Goal: Information Seeking & Learning: Learn about a topic

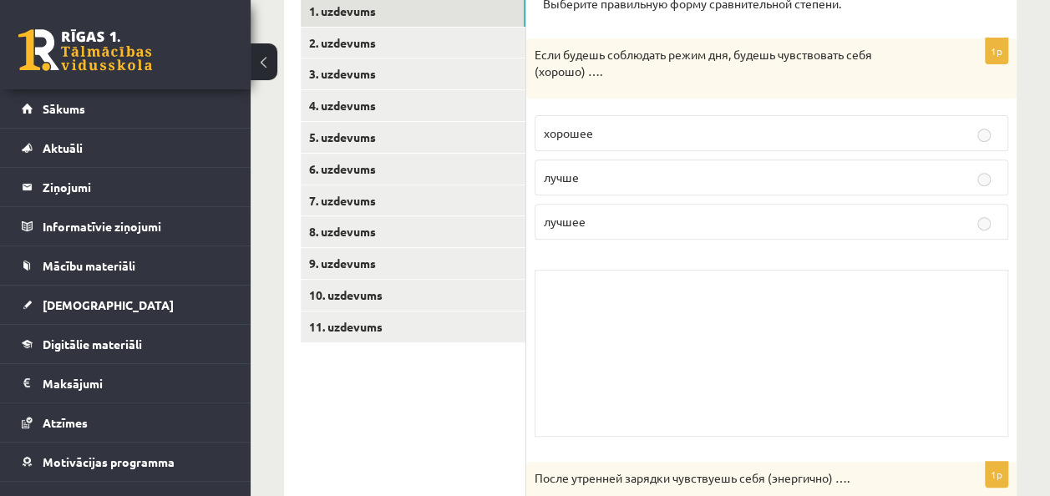
scroll to position [266, 0]
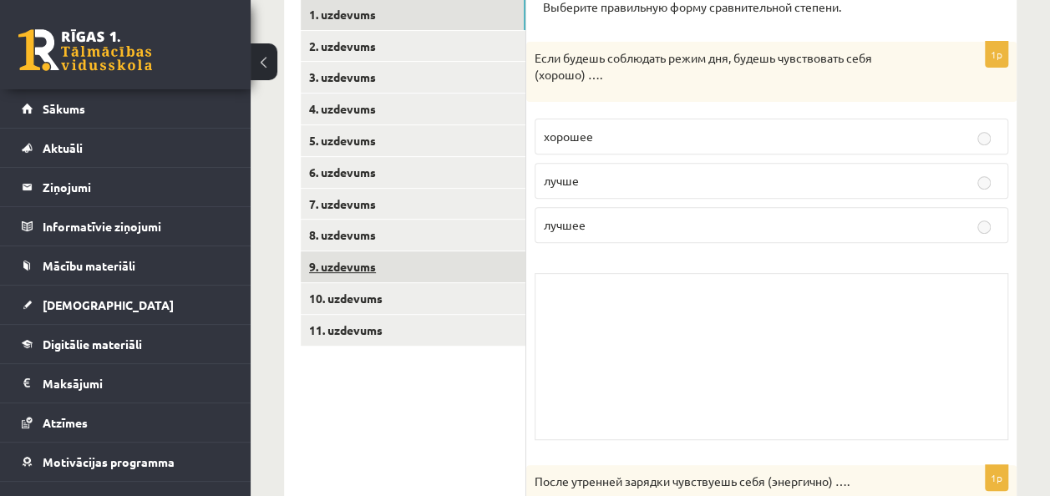
click at [349, 261] on link "9. uzdevums" at bounding box center [413, 266] width 225 height 31
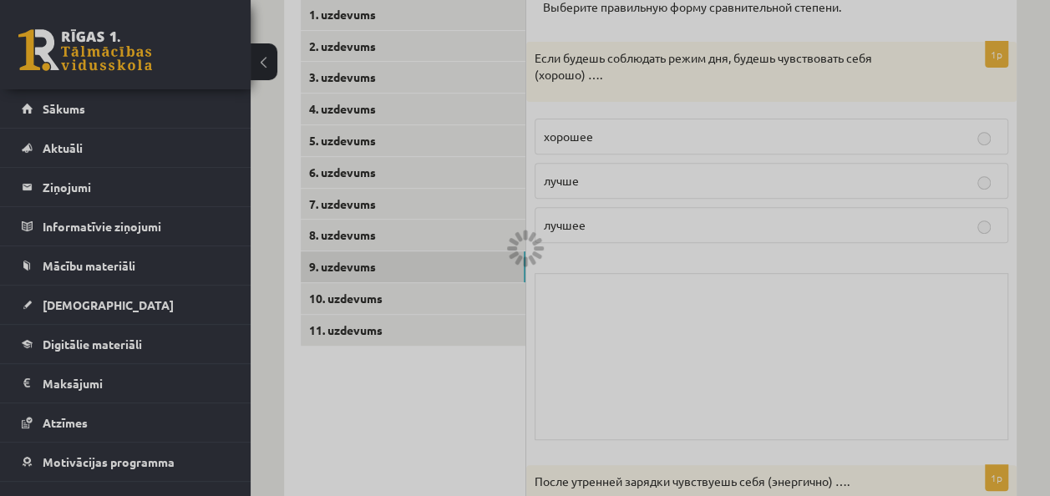
click at [677, 374] on div at bounding box center [525, 248] width 1050 height 496
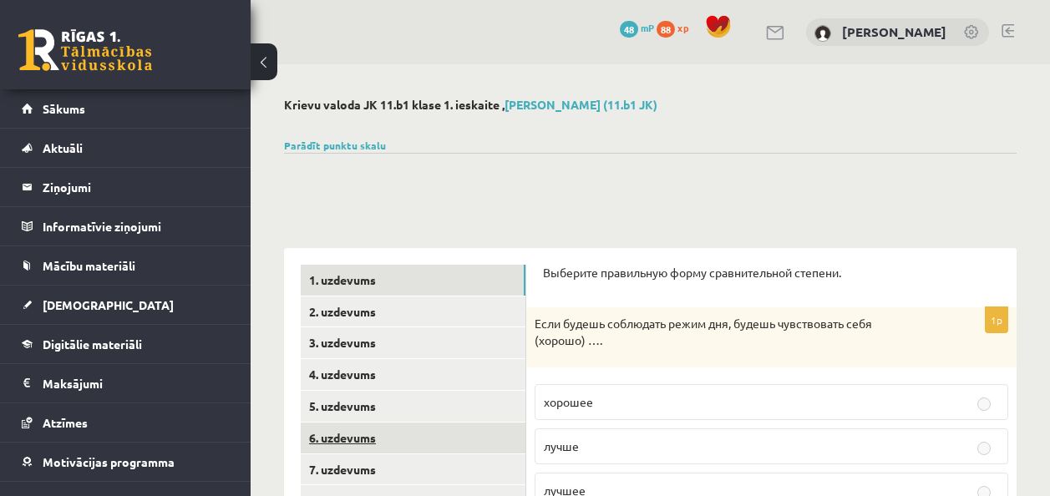
scroll to position [257, 0]
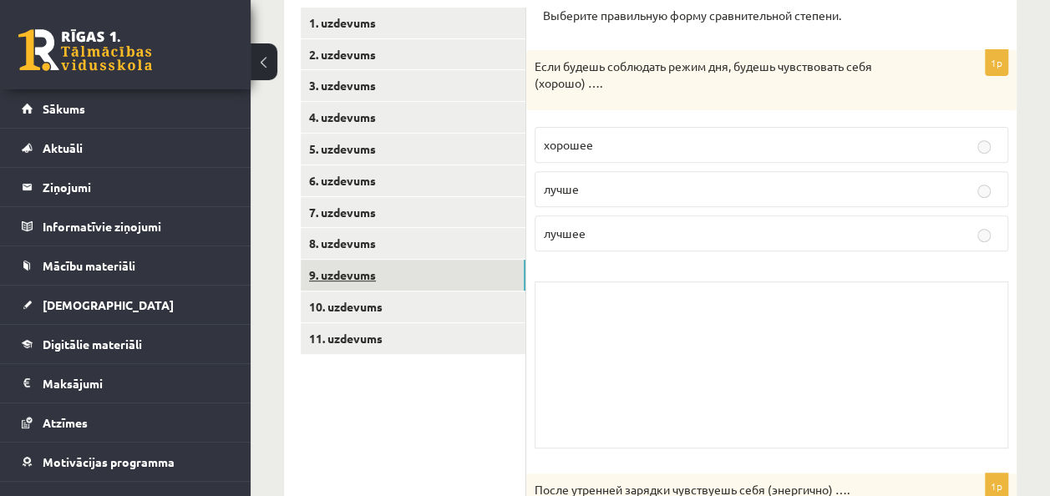
click at [349, 266] on link "9. uzdevums" at bounding box center [413, 275] width 225 height 31
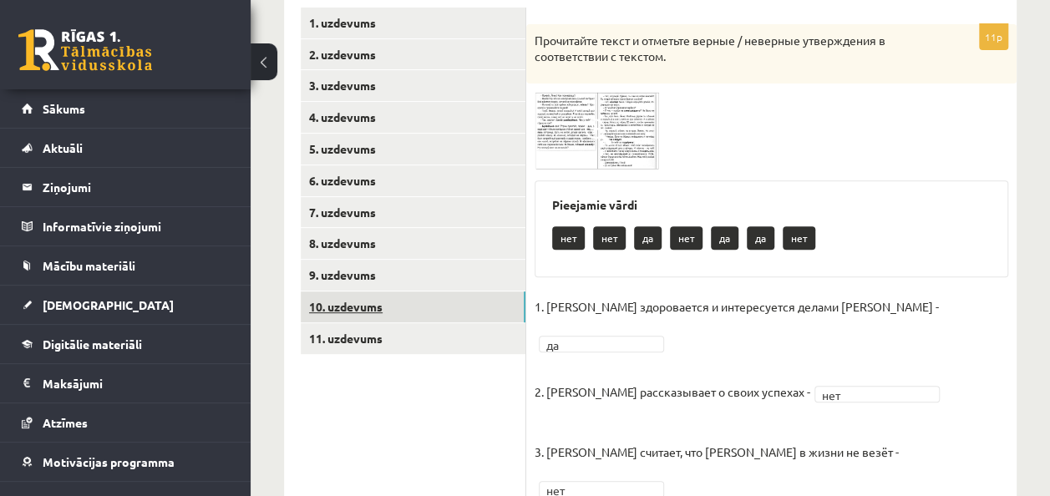
click at [365, 306] on link "10. uzdevums" at bounding box center [413, 307] width 225 height 31
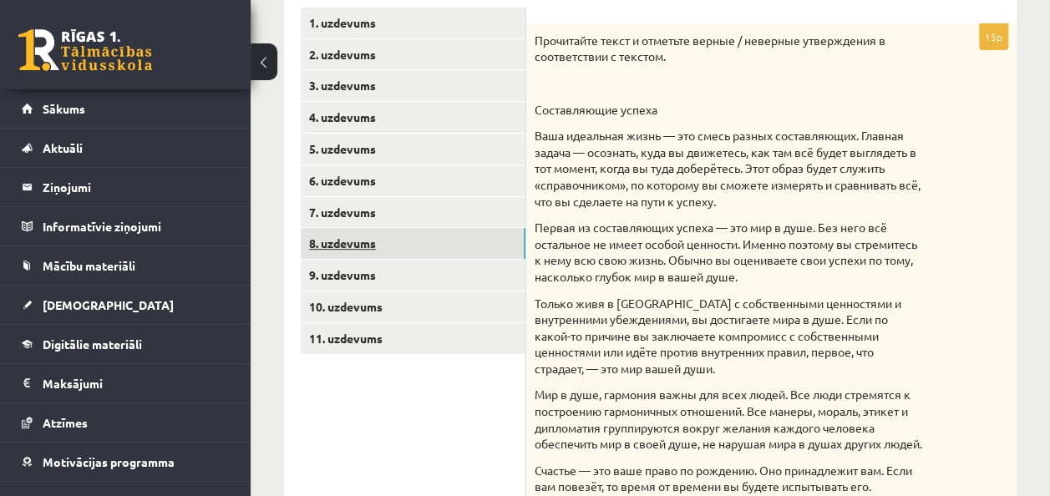
click at [344, 248] on link "8. uzdevums" at bounding box center [413, 243] width 225 height 31
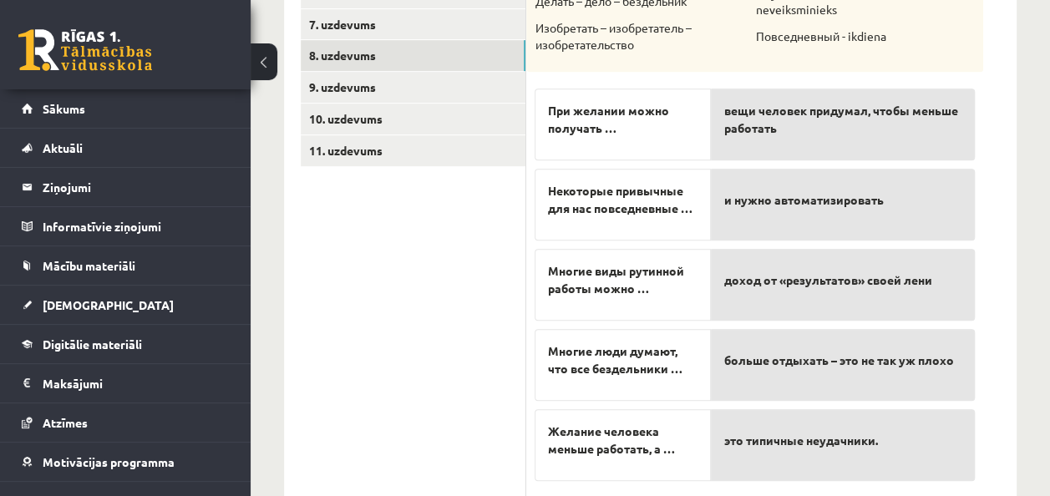
scroll to position [482, 0]
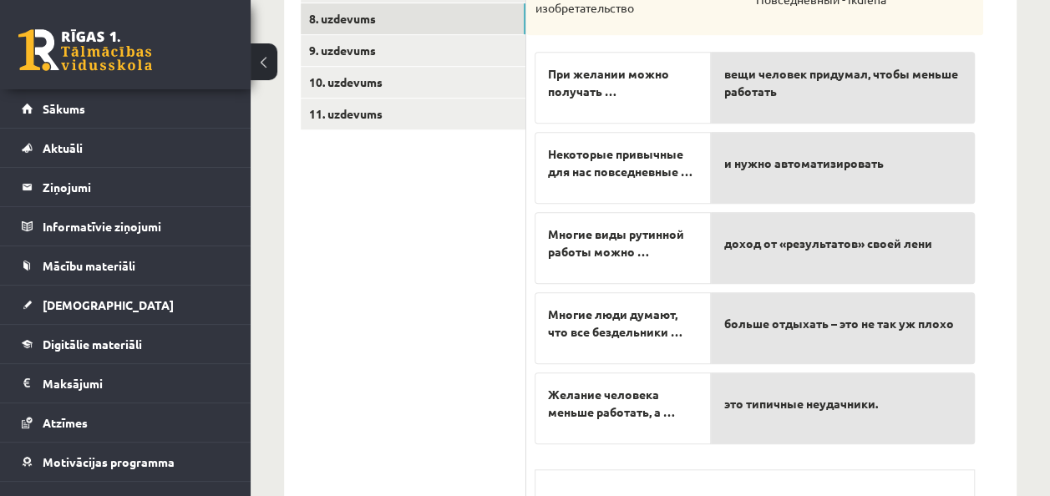
click at [727, 299] on div "больше отдыхать – это не так уж плохо" at bounding box center [843, 328] width 264 height 72
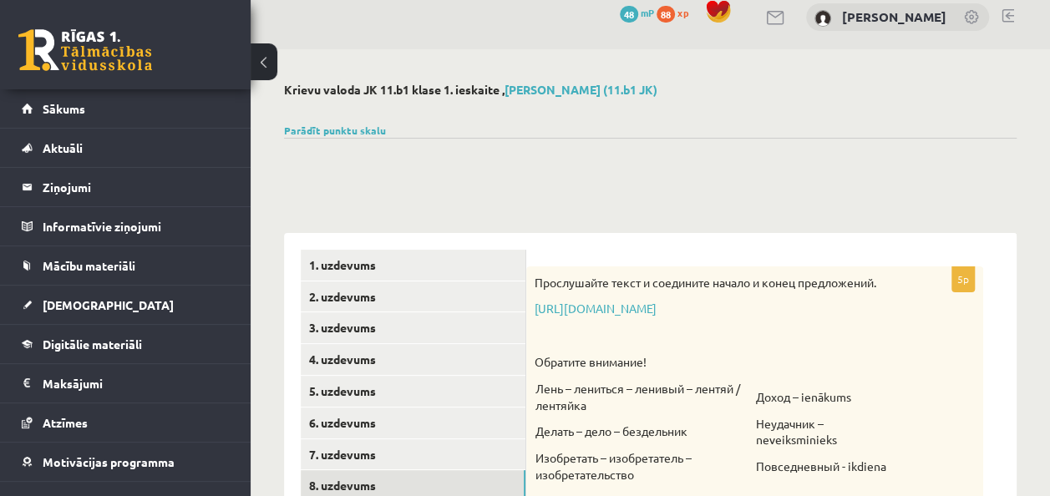
scroll to position [0, 0]
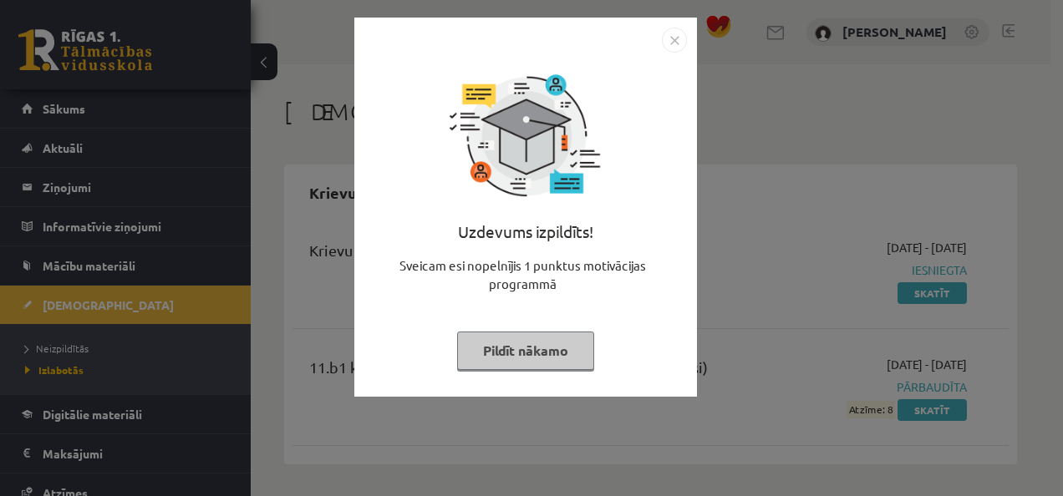
click at [560, 355] on button "Pildīt nākamo" at bounding box center [525, 351] width 137 height 38
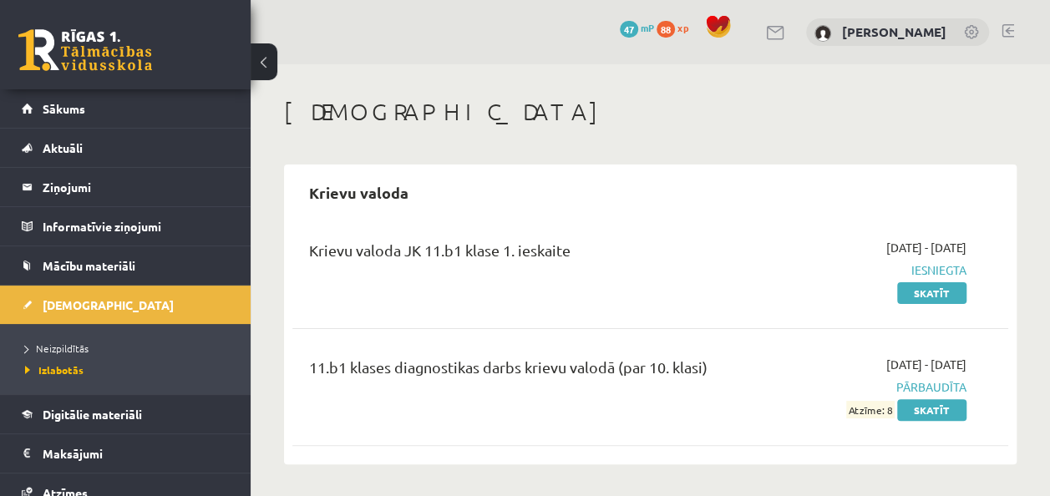
click at [97, 58] on link at bounding box center [85, 50] width 134 height 42
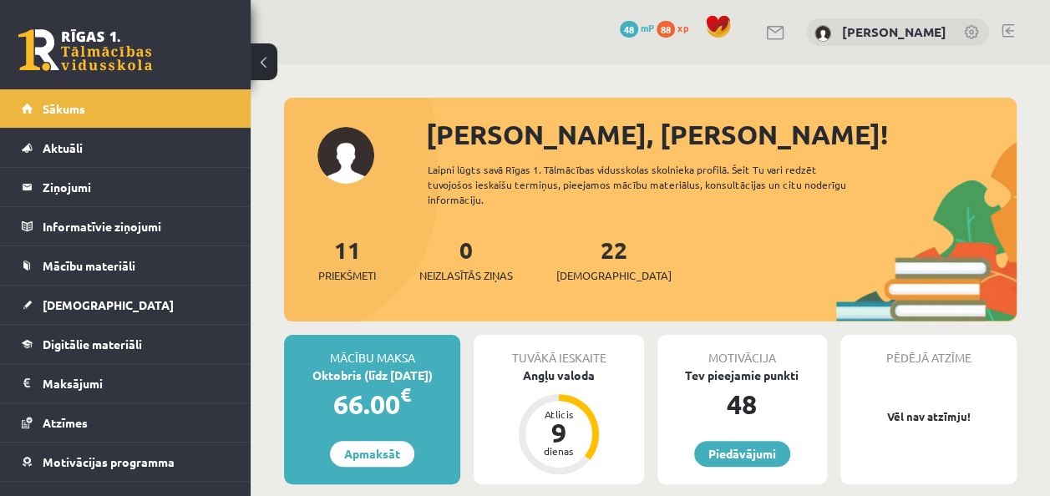
click at [97, 58] on link at bounding box center [85, 50] width 134 height 42
drag, startPoint x: 0, startPoint y: 0, endPoint x: 97, endPoint y: 58, distance: 113.2
click at [97, 58] on link at bounding box center [85, 50] width 134 height 42
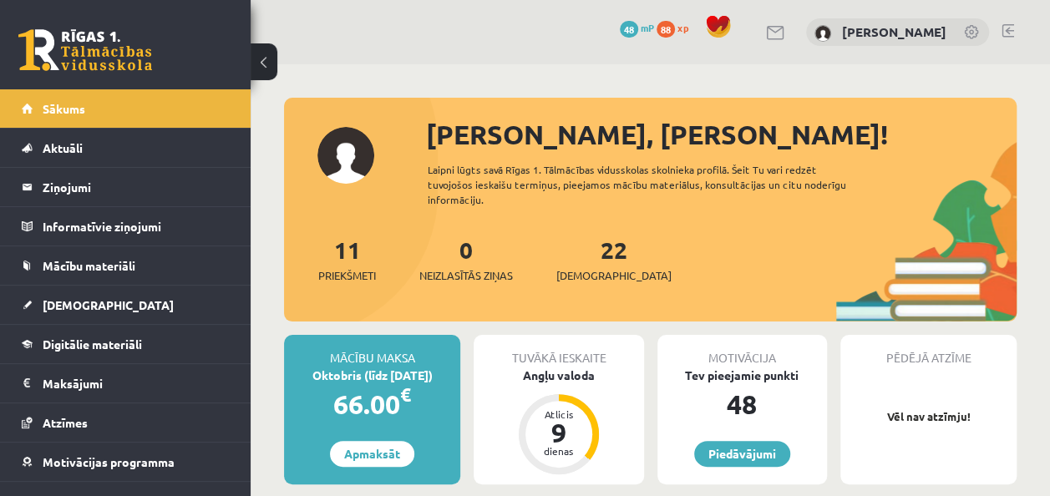
click at [97, 58] on link at bounding box center [85, 50] width 134 height 42
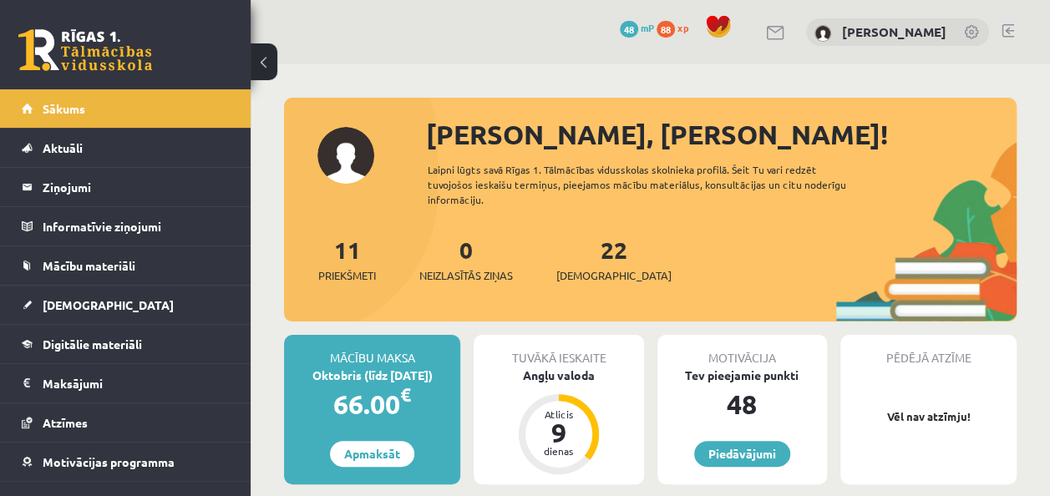
click at [97, 58] on link at bounding box center [85, 50] width 134 height 42
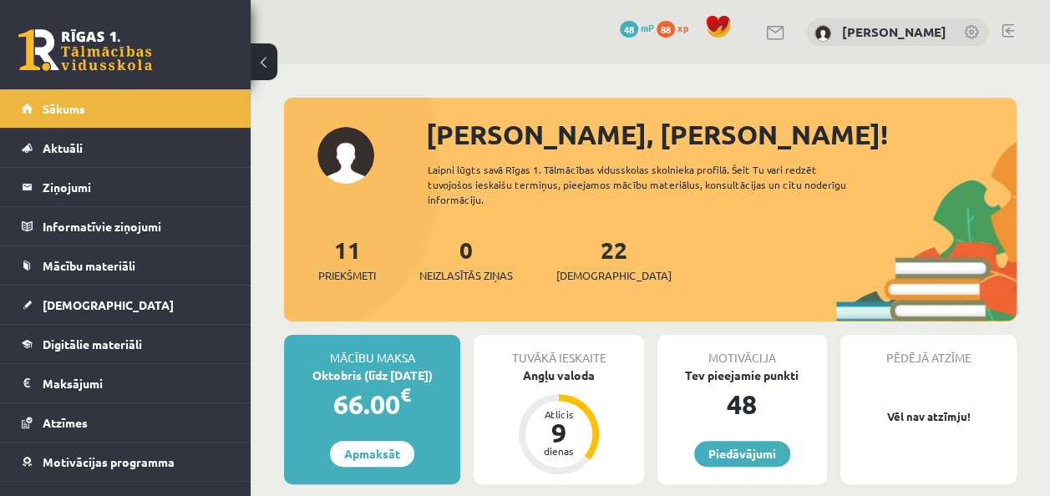
click at [97, 58] on link at bounding box center [85, 50] width 134 height 42
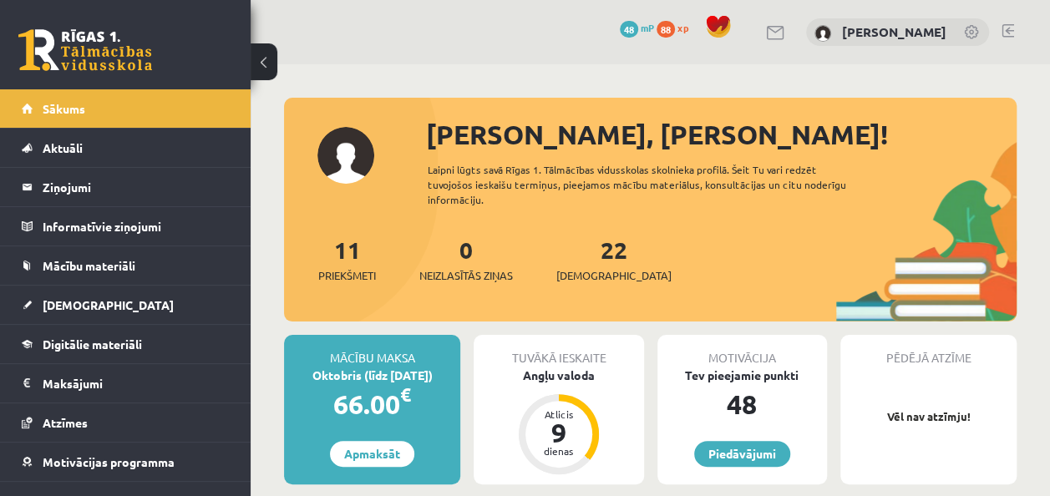
click at [97, 58] on link at bounding box center [85, 50] width 134 height 42
drag, startPoint x: 0, startPoint y: 0, endPoint x: 97, endPoint y: 58, distance: 113.2
click at [97, 58] on link at bounding box center [85, 50] width 134 height 42
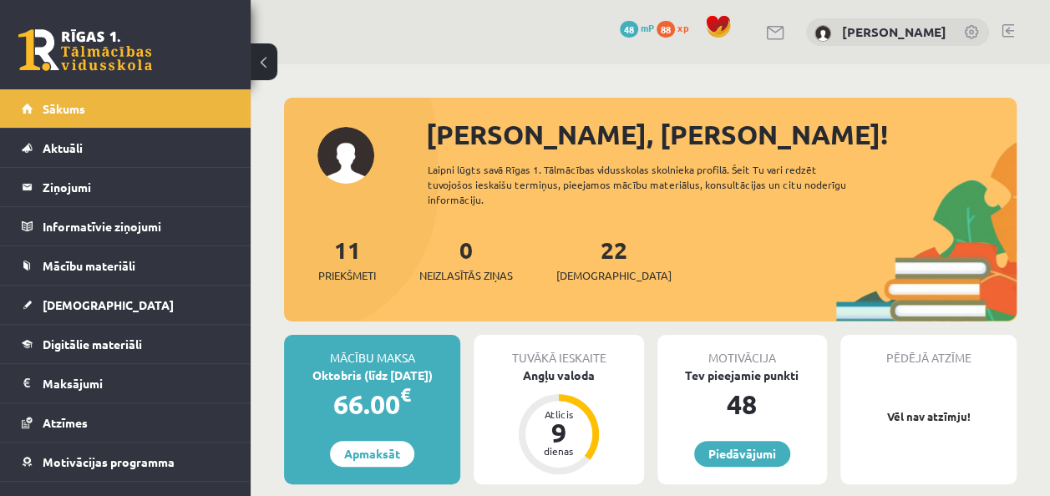
click at [97, 58] on link at bounding box center [85, 50] width 134 height 42
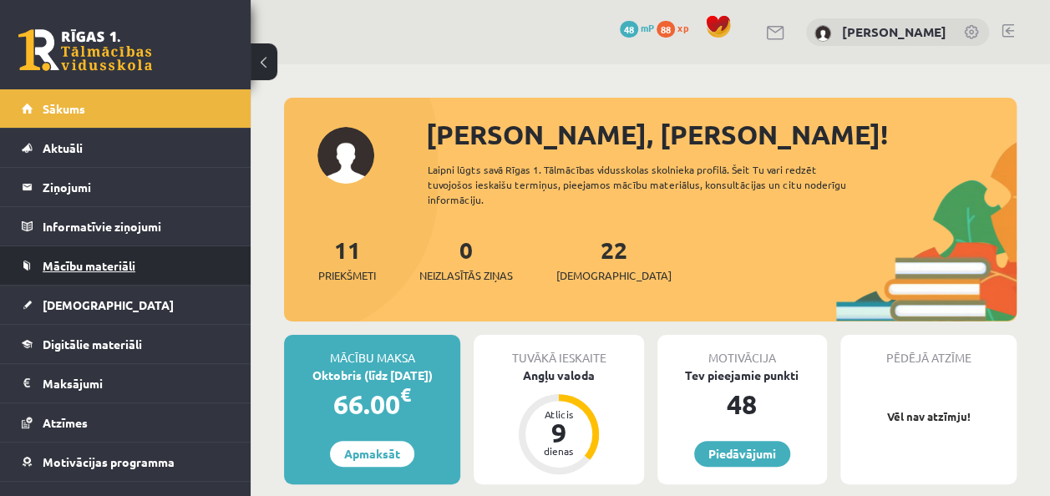
click at [115, 269] on span "Mācību materiāli" at bounding box center [89, 265] width 93 height 15
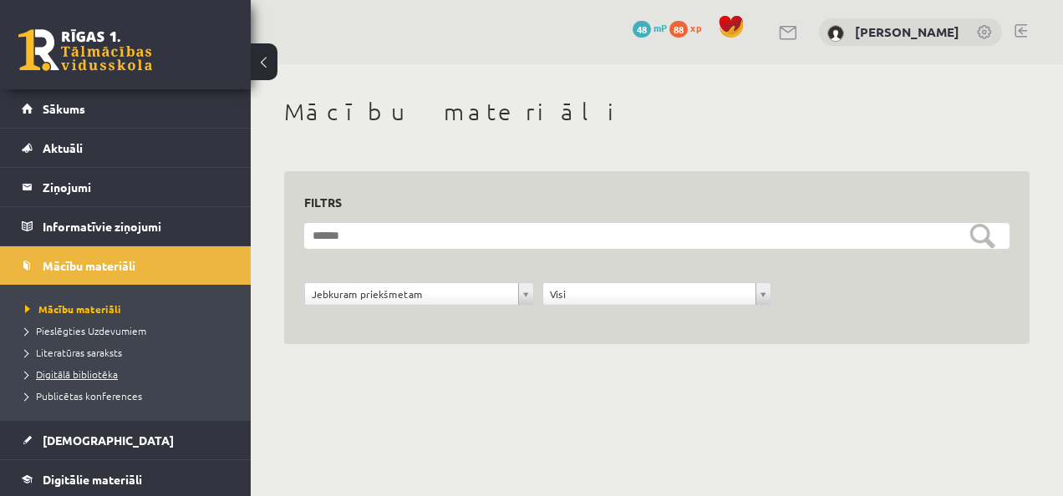
click at [101, 376] on span "Digitālā bibliotēka" at bounding box center [71, 374] width 93 height 13
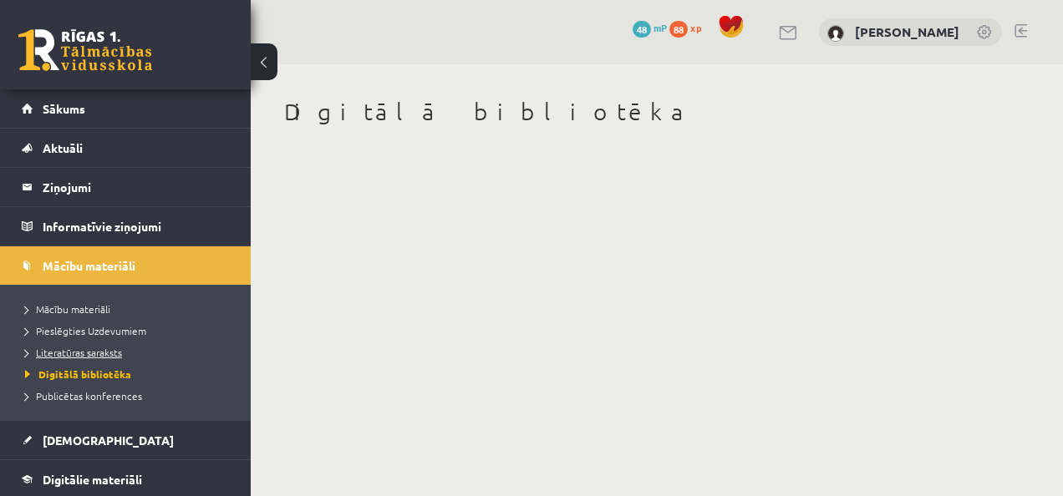
click at [105, 353] on span "Literatūras saraksts" at bounding box center [73, 352] width 97 height 13
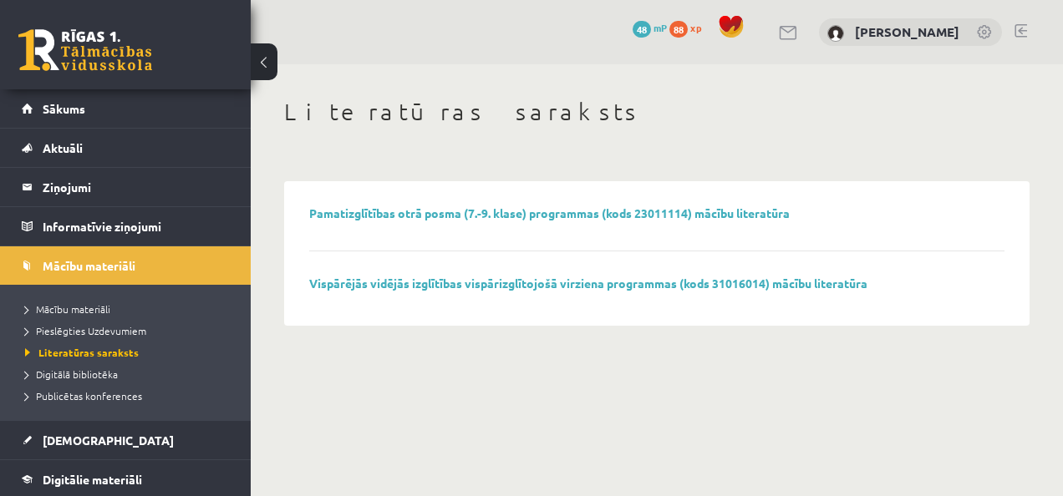
click at [74, 298] on li "Mācību materiāli" at bounding box center [129, 309] width 209 height 22
click at [74, 306] on span "Mācību materiāli" at bounding box center [73, 308] width 96 height 13
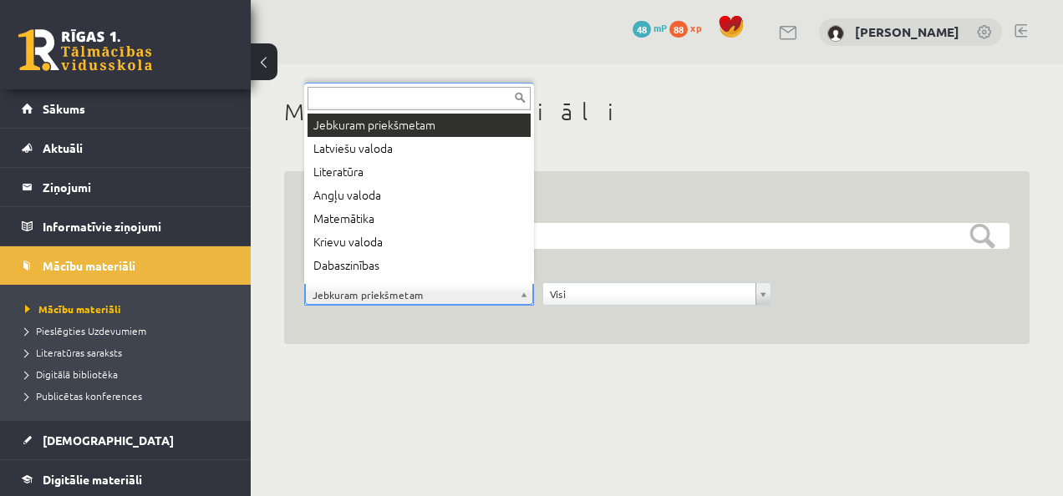
scroll to position [20, 0]
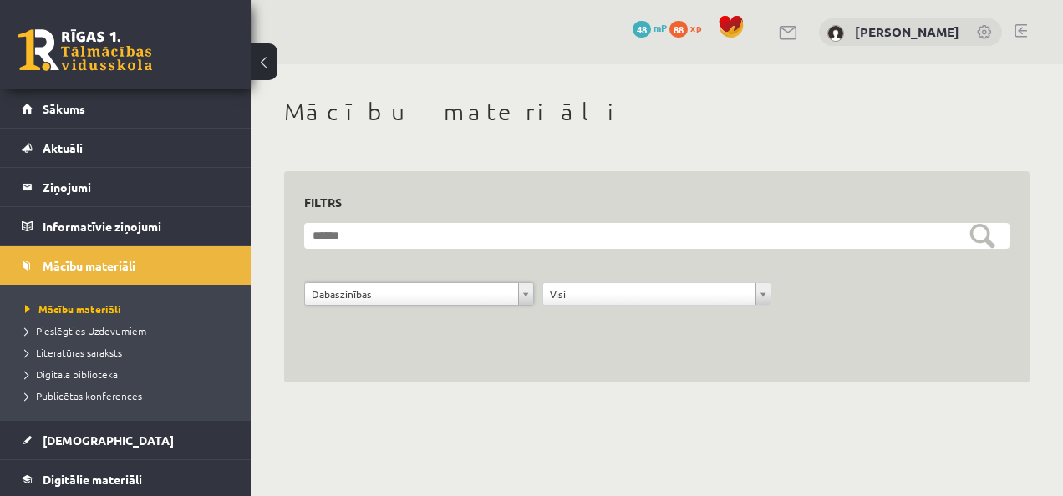
click at [109, 55] on link at bounding box center [85, 50] width 134 height 42
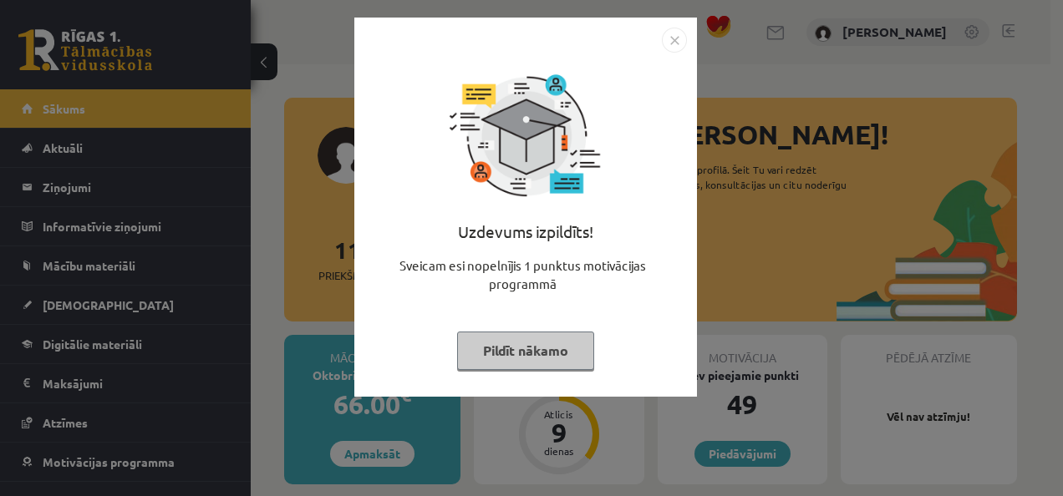
click at [512, 351] on button "Pildīt nākamo" at bounding box center [525, 351] width 137 height 38
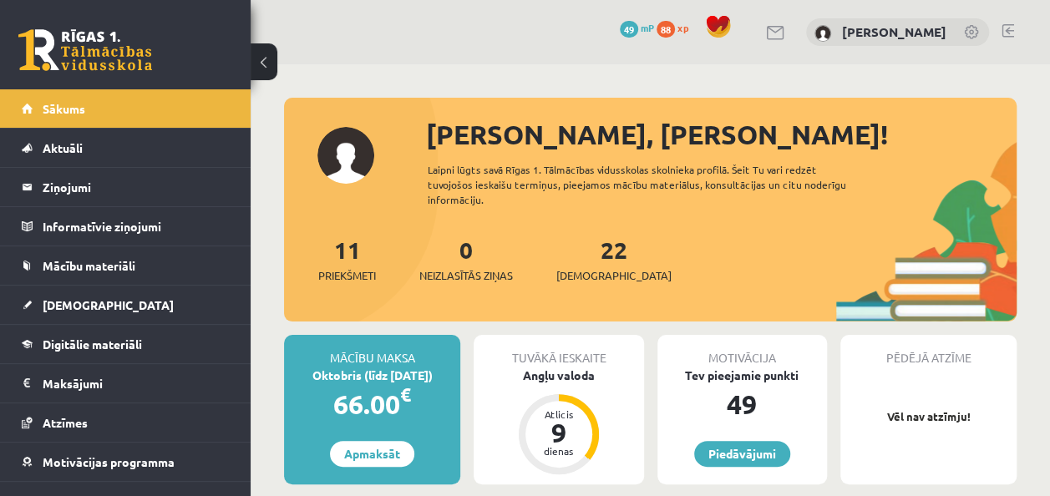
click at [620, 30] on span "49" at bounding box center [629, 29] width 18 height 17
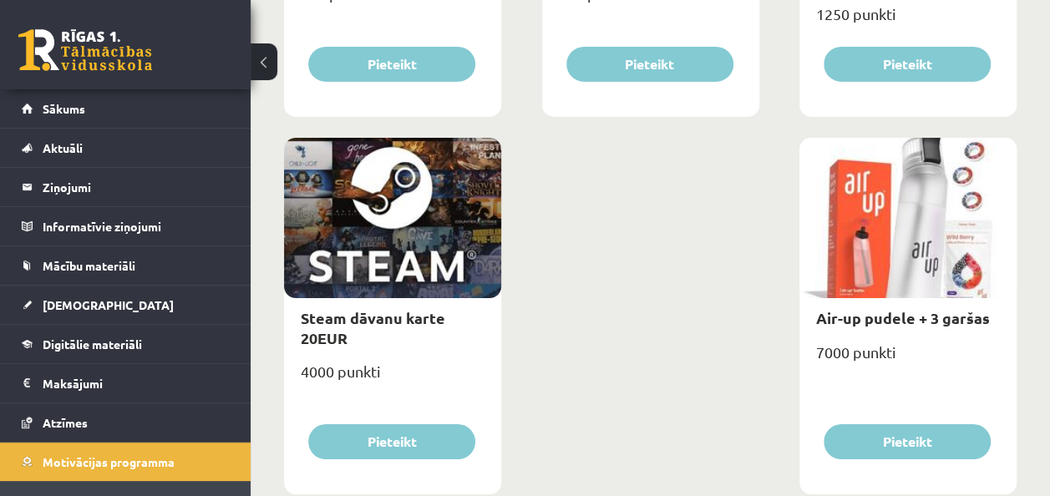
scroll to position [2773, 0]
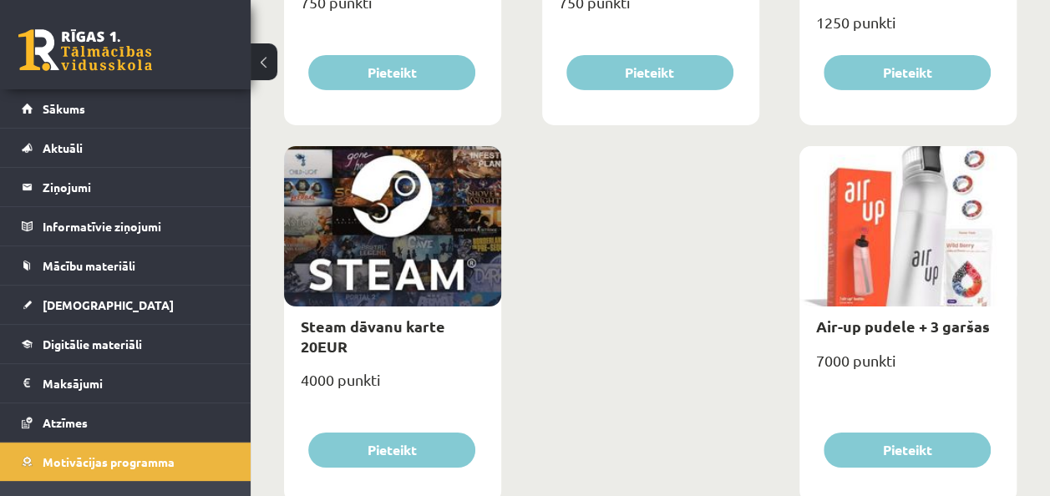
drag, startPoint x: 1043, startPoint y: 465, endPoint x: 1056, endPoint y: 449, distance: 20.8
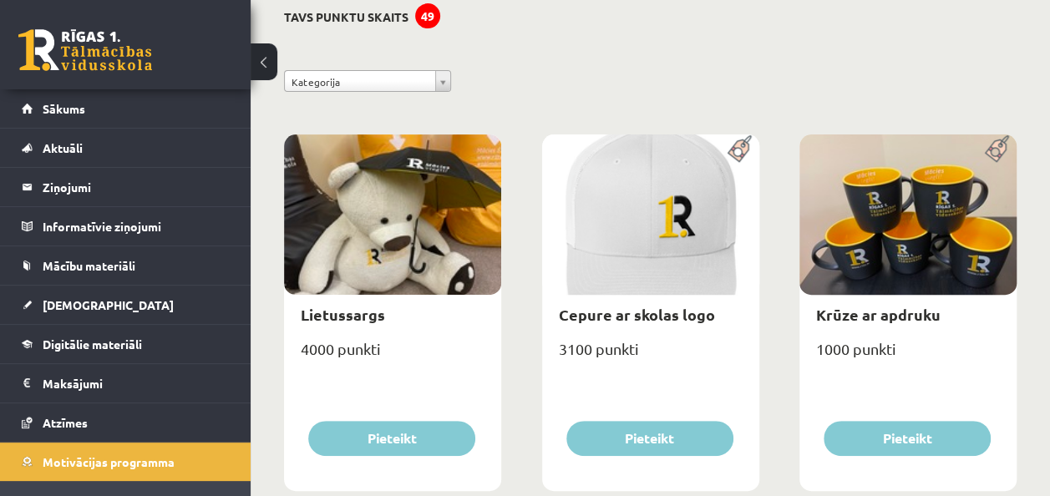
scroll to position [0, 0]
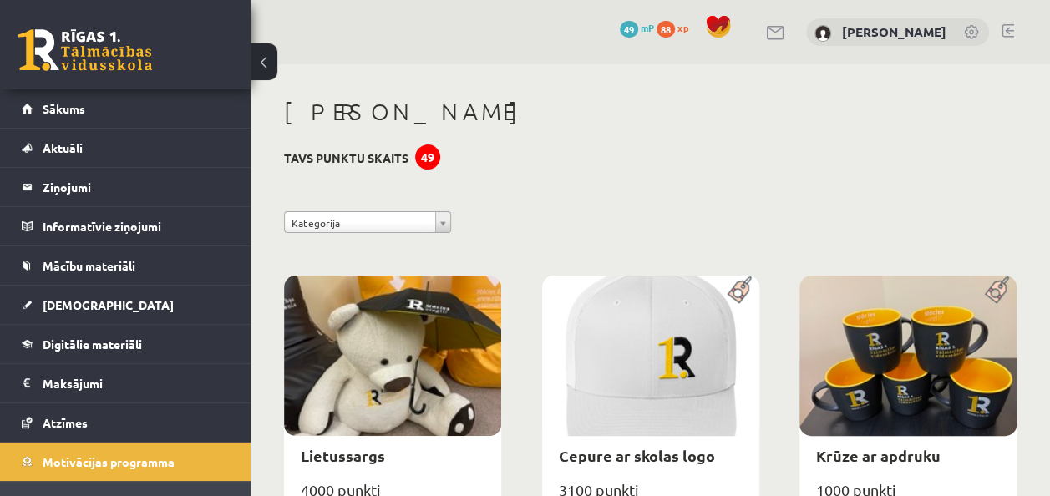
click at [104, 55] on link at bounding box center [85, 50] width 134 height 42
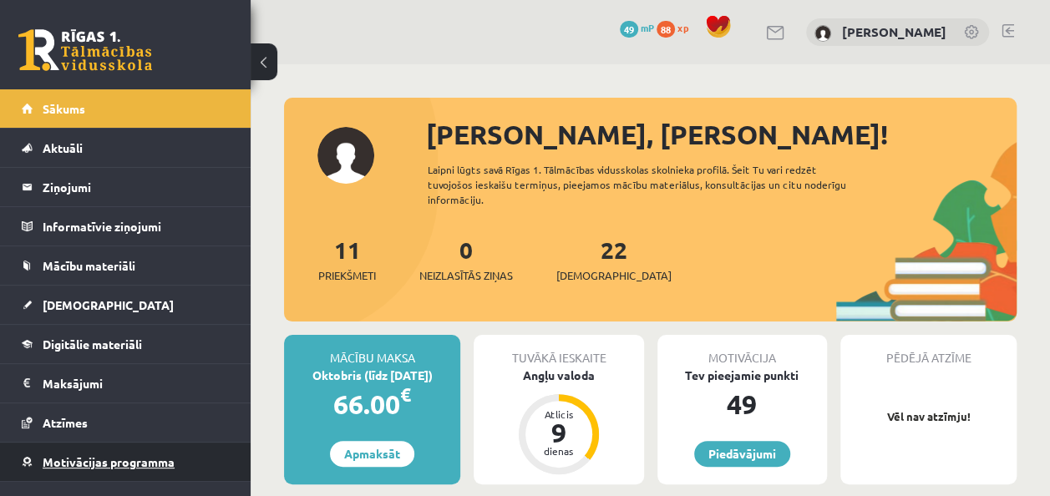
click at [157, 454] on span "Motivācijas programma" at bounding box center [109, 461] width 132 height 15
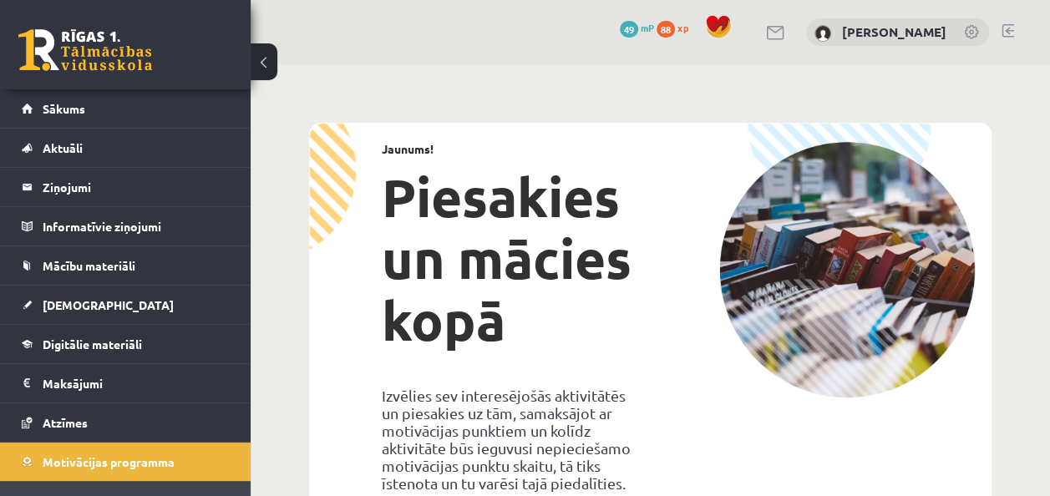
click at [620, 28] on span "49" at bounding box center [629, 29] width 18 height 17
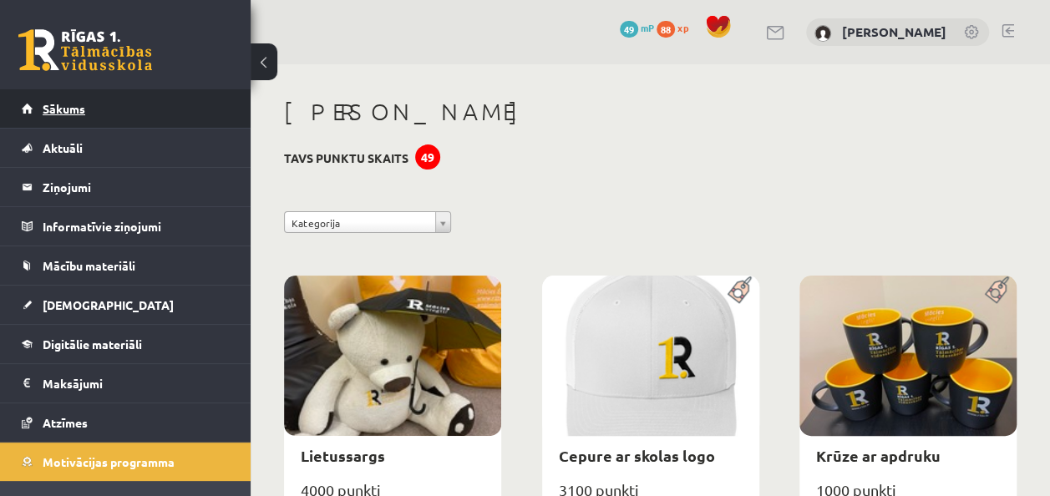
click at [59, 114] on span "Sākums" at bounding box center [64, 108] width 43 height 15
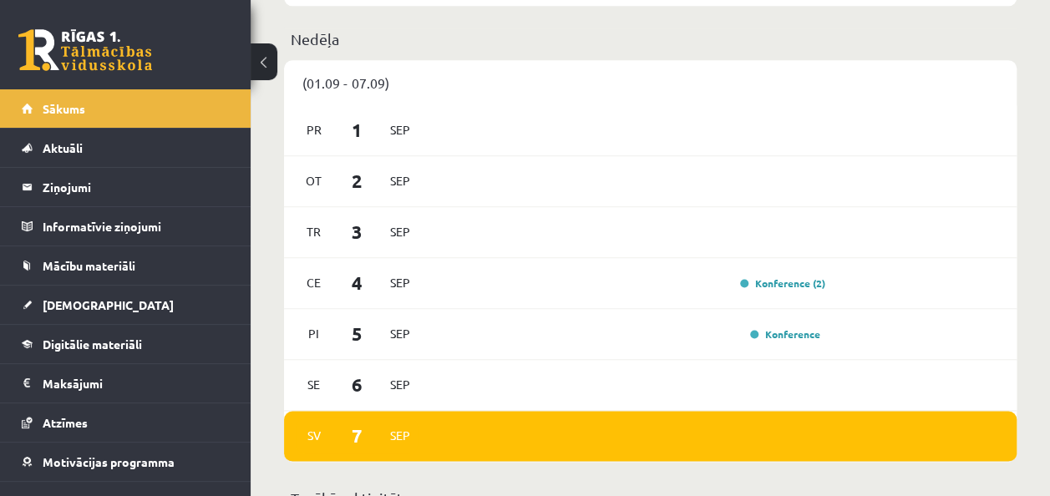
scroll to position [1024, 0]
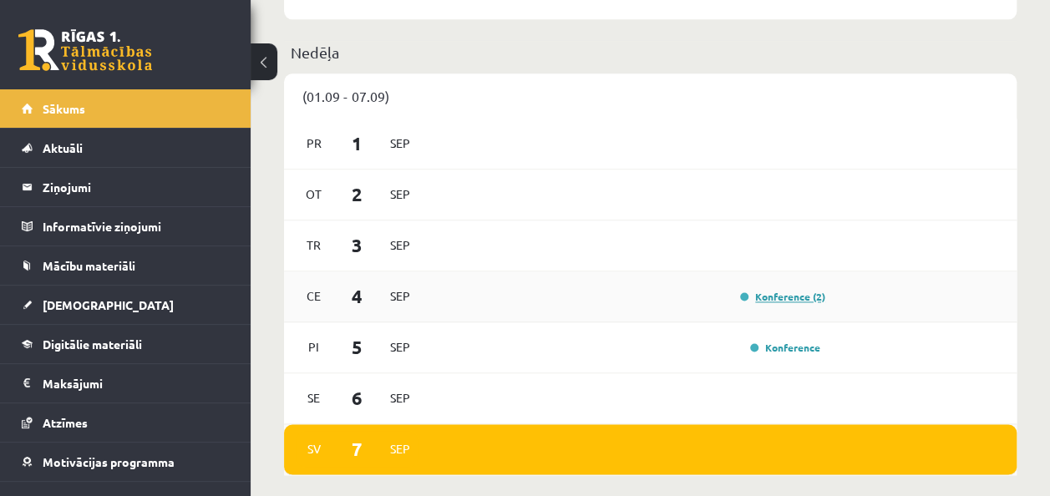
click at [766, 299] on link "Konference (2)" at bounding box center [782, 296] width 85 height 13
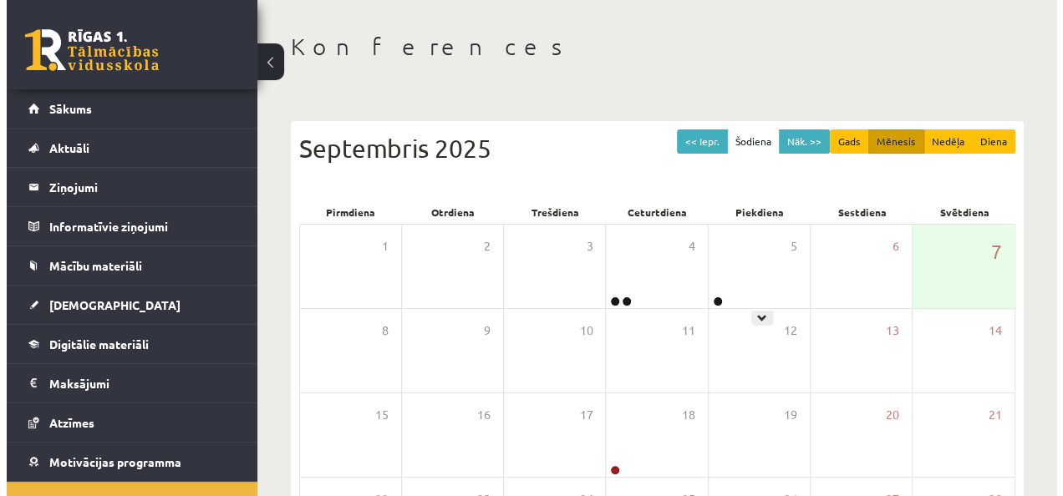
scroll to position [66, 0]
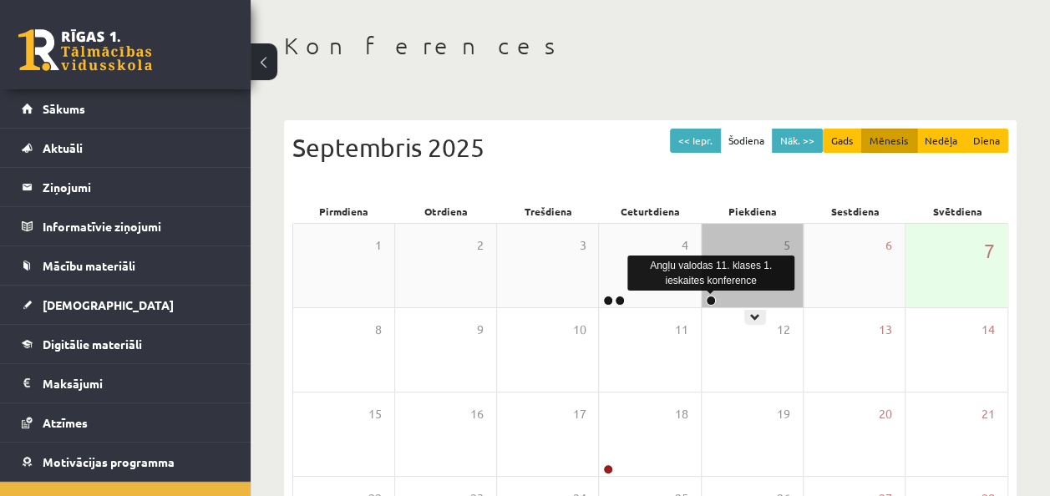
click at [713, 300] on link at bounding box center [711, 301] width 10 height 10
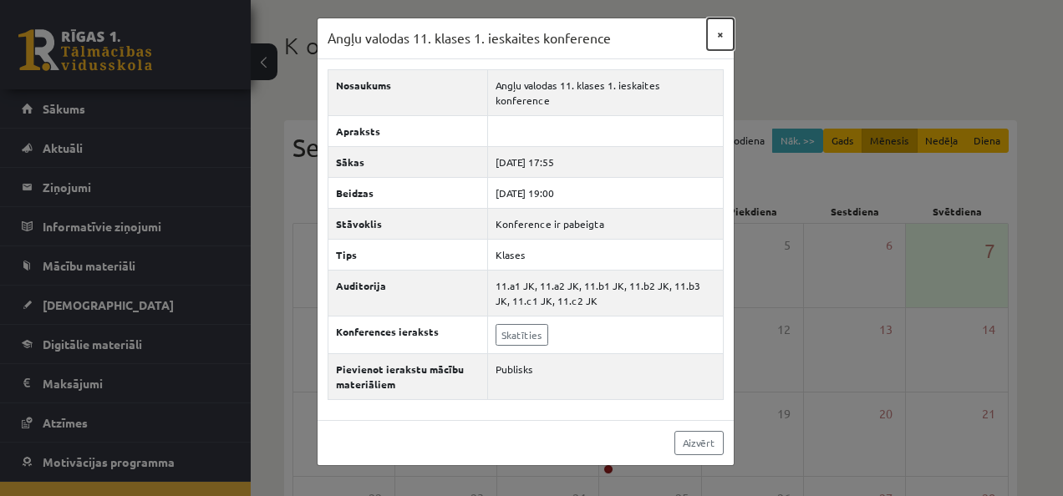
click at [718, 33] on button "×" at bounding box center [720, 34] width 27 height 32
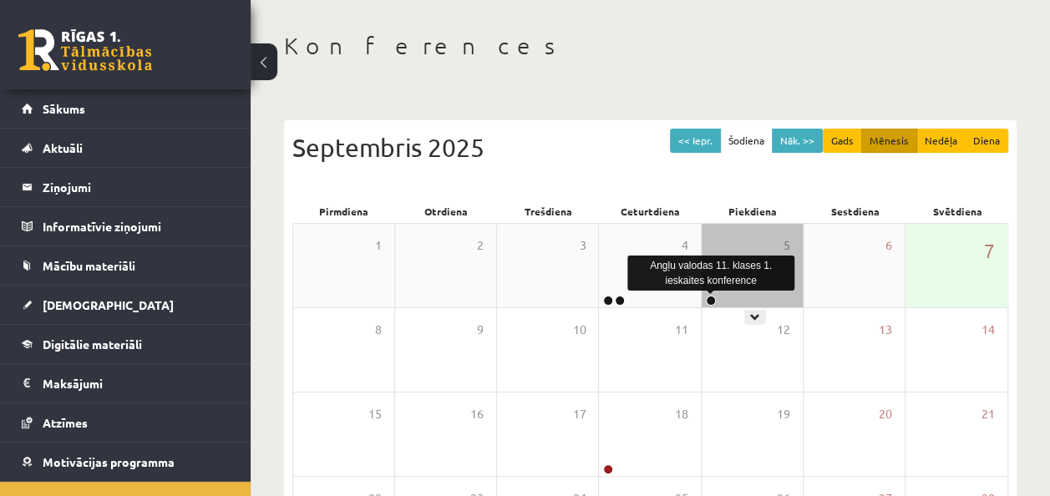
click at [708, 296] on link at bounding box center [711, 301] width 10 height 10
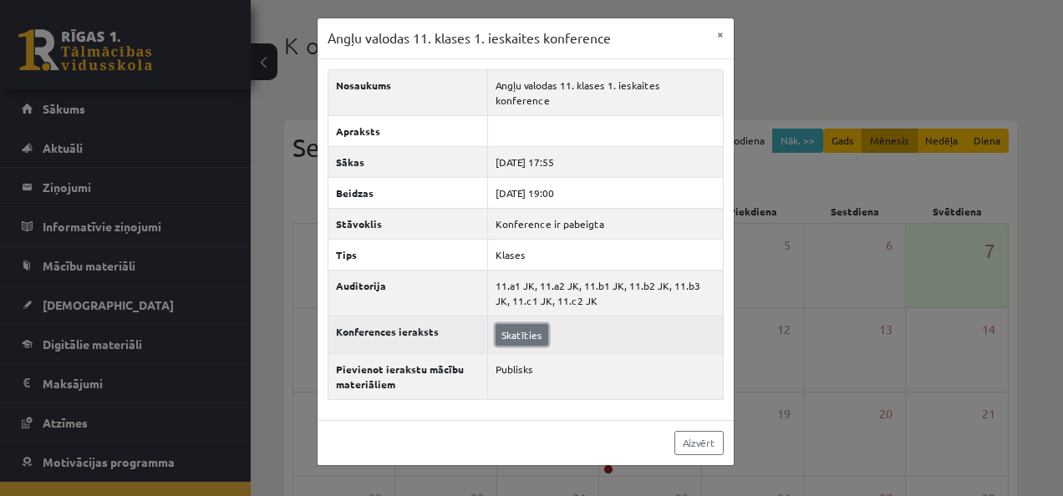
click at [536, 324] on link "Skatīties" at bounding box center [521, 335] width 53 height 22
